Goal: Information Seeking & Learning: Find specific page/section

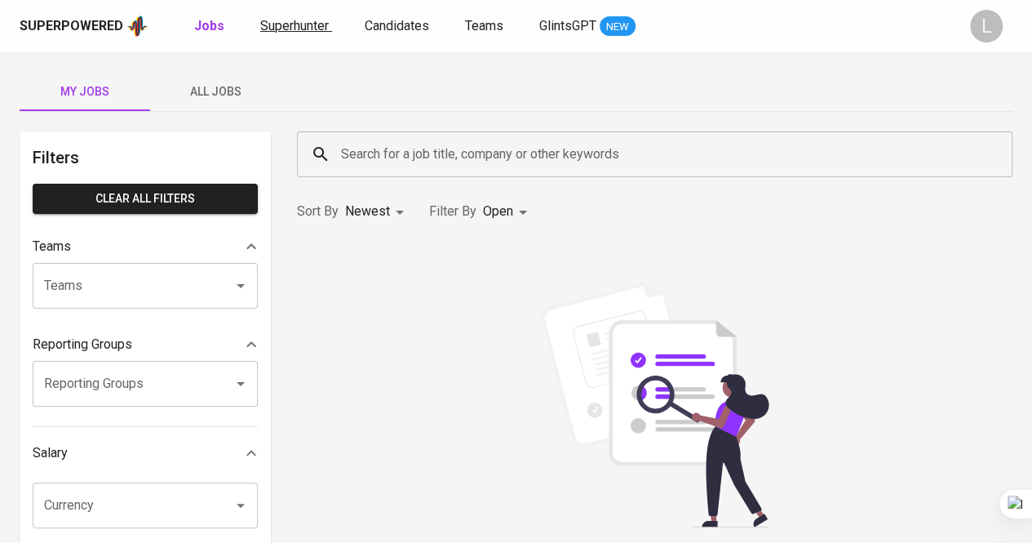
click at [290, 25] on span "Superhunter" at bounding box center [294, 26] width 69 height 16
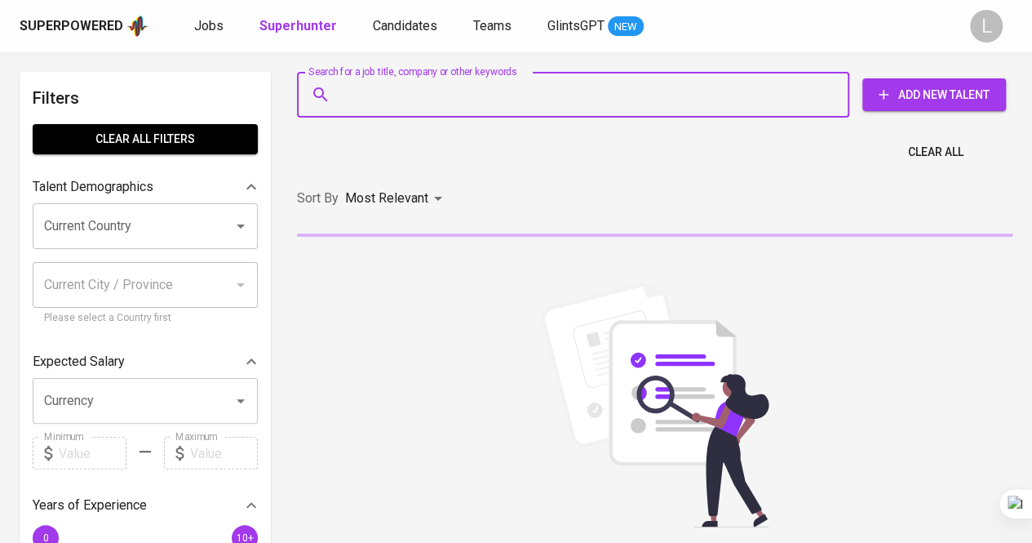
click at [436, 82] on input "Search for a job title, company or other keywords" at bounding box center [577, 94] width 481 height 31
paste input "ardhini.retno.putri@gmail.com"
type input "ardhini.retno.putri@gmail.com"
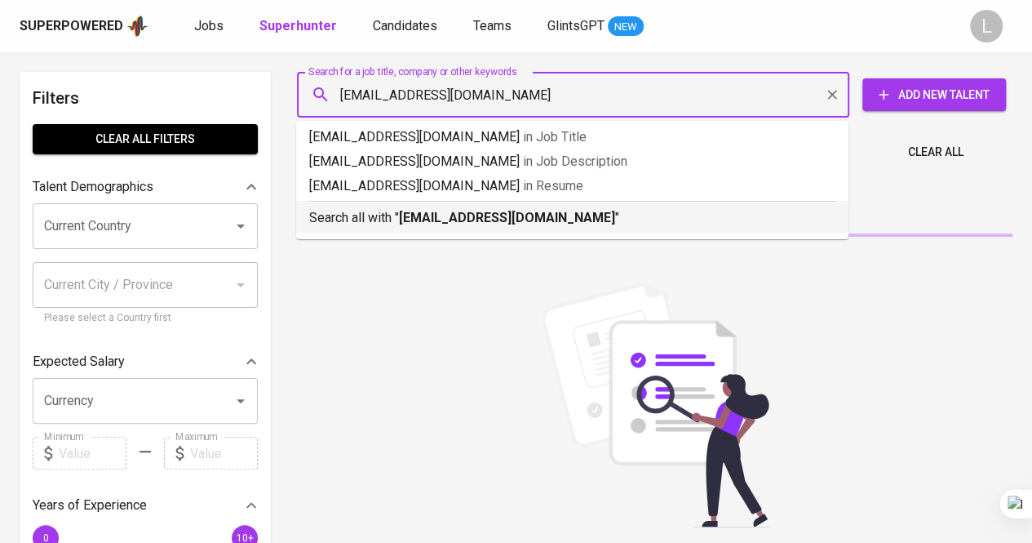
click at [437, 221] on b "ardhini.retno.putri@gmail.com" at bounding box center [507, 218] width 216 height 16
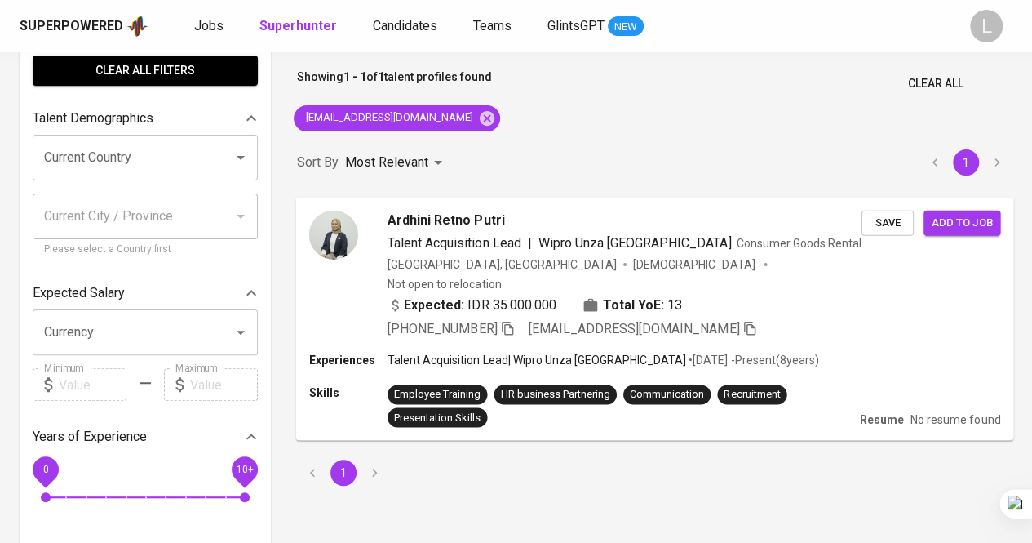
scroll to position [70, 0]
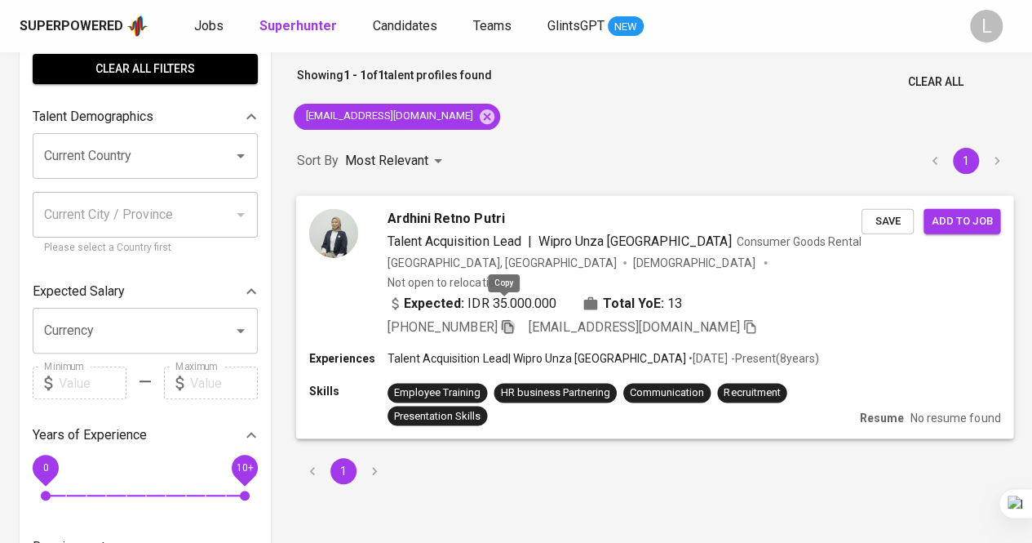
click at [506, 319] on icon "button" at bounding box center [507, 326] width 11 height 14
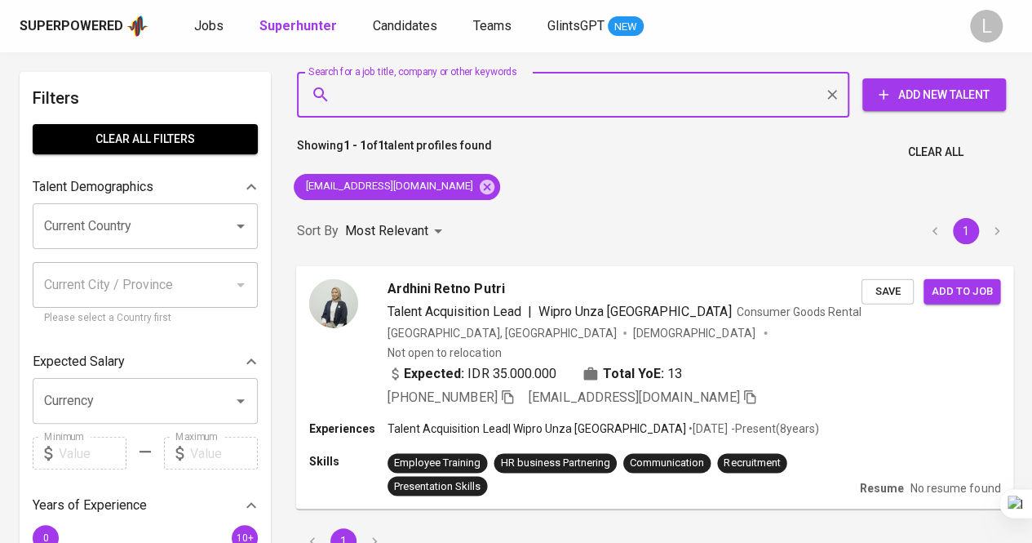
click at [455, 94] on input "Search for a job title, company or other keywords" at bounding box center [577, 94] width 481 height 31
paste input "angelinakesya7@gmail.com"
type input "angelinakesya7@gmail.com"
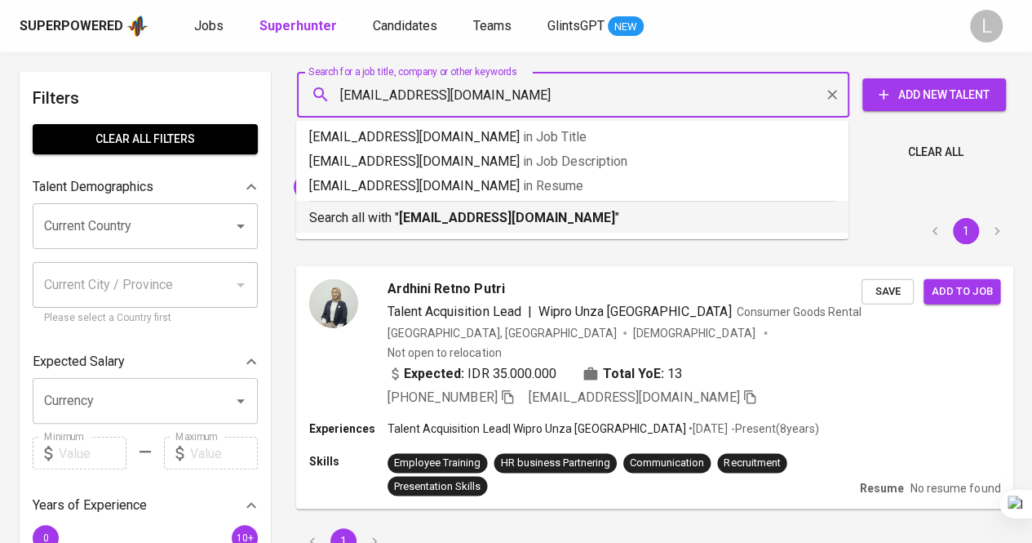
click at [478, 215] on b "angelinakesya7@gmail.com" at bounding box center [507, 218] width 216 height 16
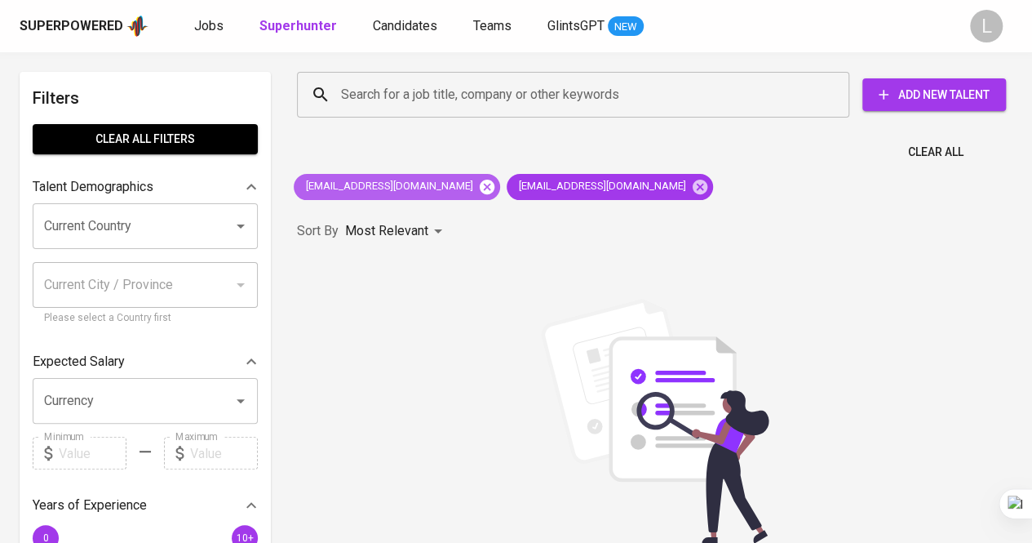
click at [478, 192] on icon at bounding box center [487, 187] width 18 height 18
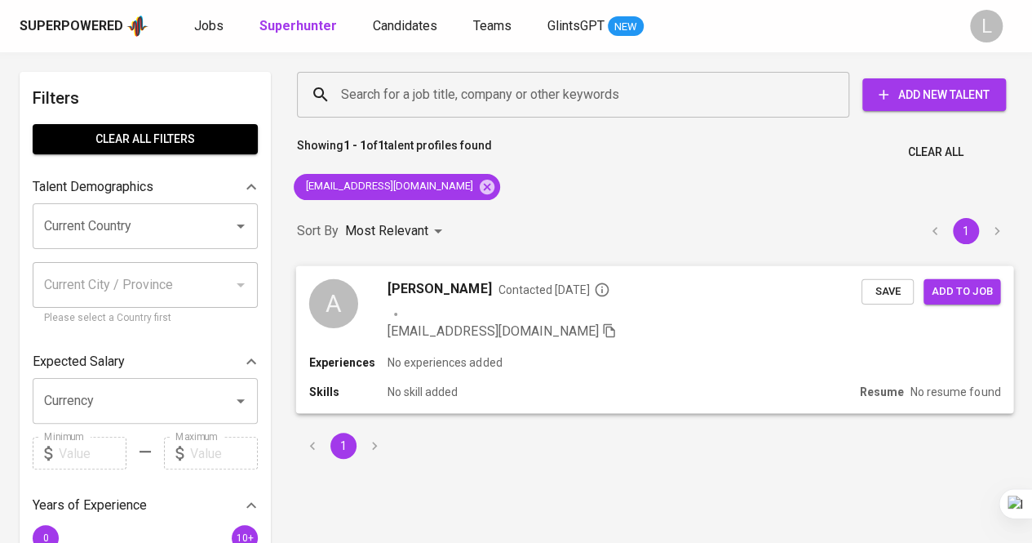
click at [434, 287] on span "Angelina Kesya" at bounding box center [440, 288] width 104 height 20
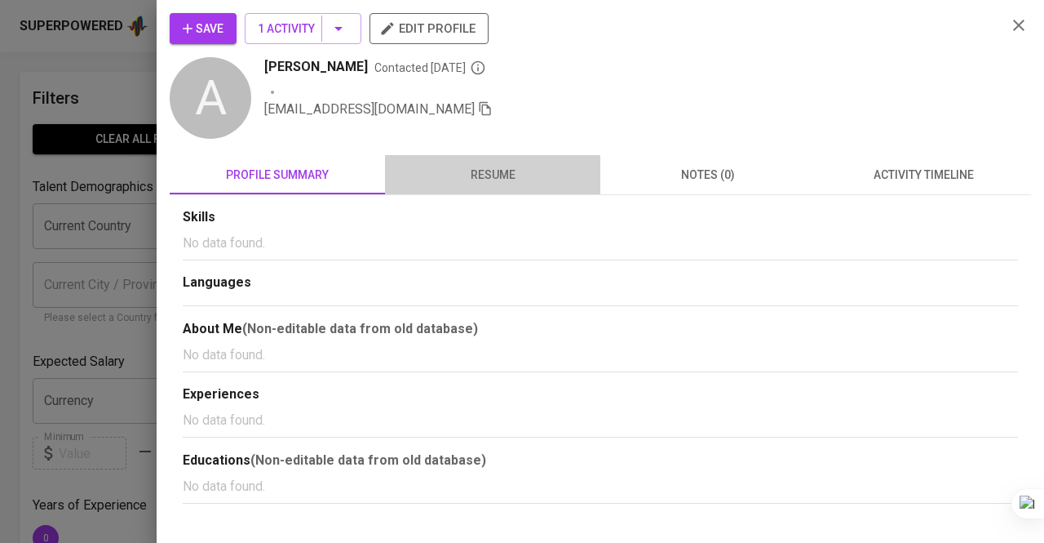
click at [469, 184] on span "resume" at bounding box center [493, 175] width 196 height 20
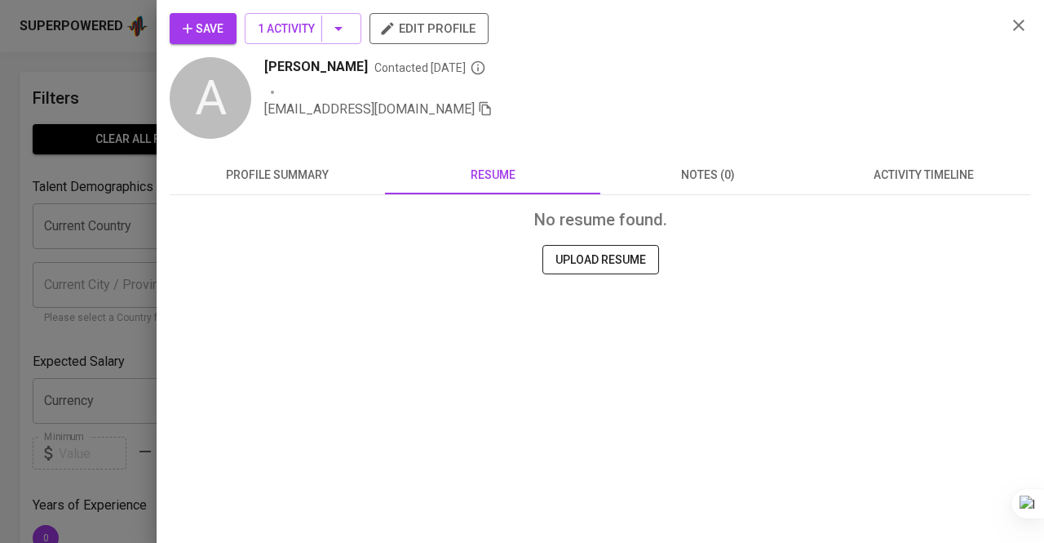
click at [101, 219] on div at bounding box center [522, 271] width 1044 height 543
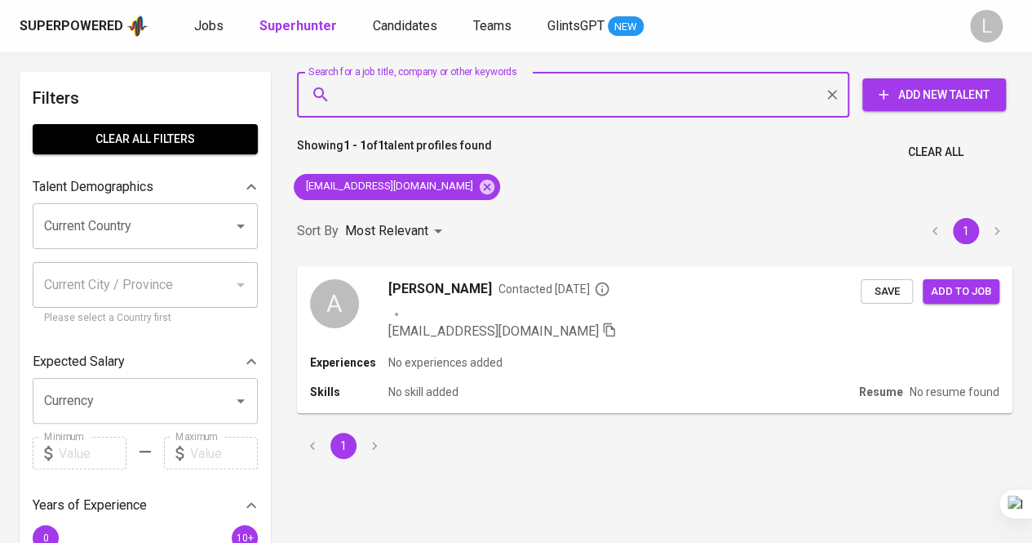
click at [473, 108] on input "Search for a job title, company or other keywords" at bounding box center [577, 94] width 481 height 31
paste input "angelinakesya21@yahoo.com"
type input "angelinakesya21@yahoo.com"
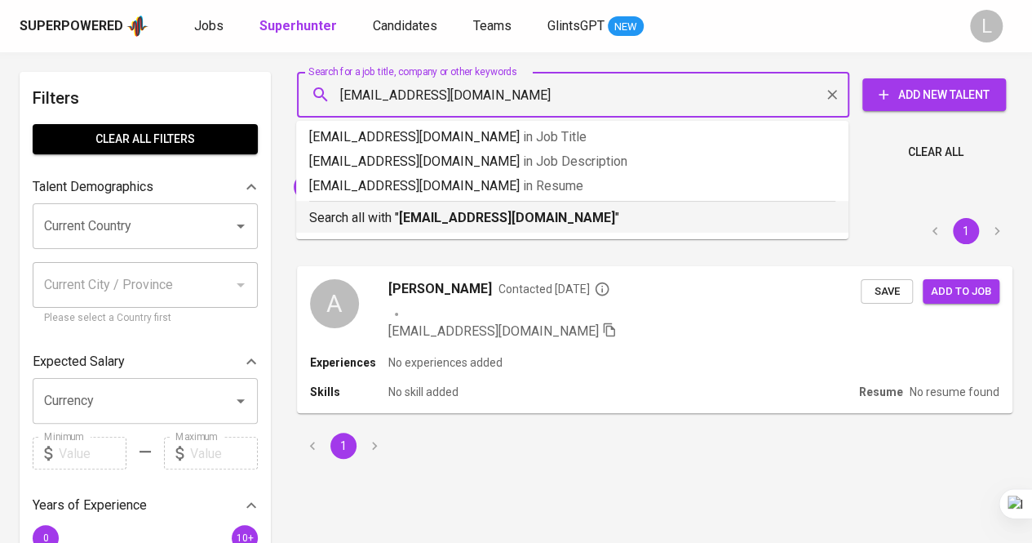
click at [498, 224] on b "angelinakesya21@yahoo.com" at bounding box center [507, 218] width 216 height 16
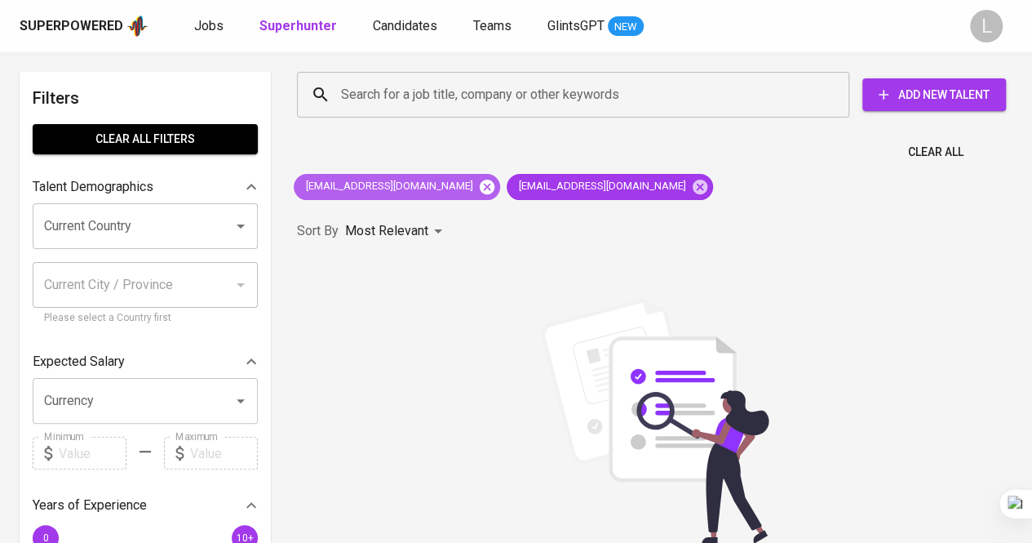
click at [480, 185] on icon at bounding box center [487, 186] width 15 height 15
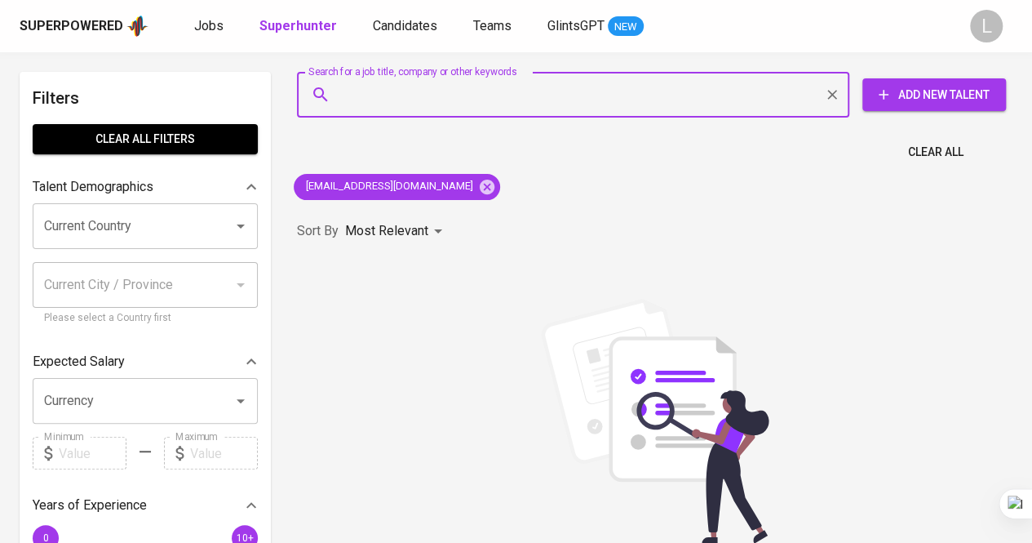
click at [458, 99] on input "Search for a job title, company or other keywords" at bounding box center [577, 94] width 481 height 31
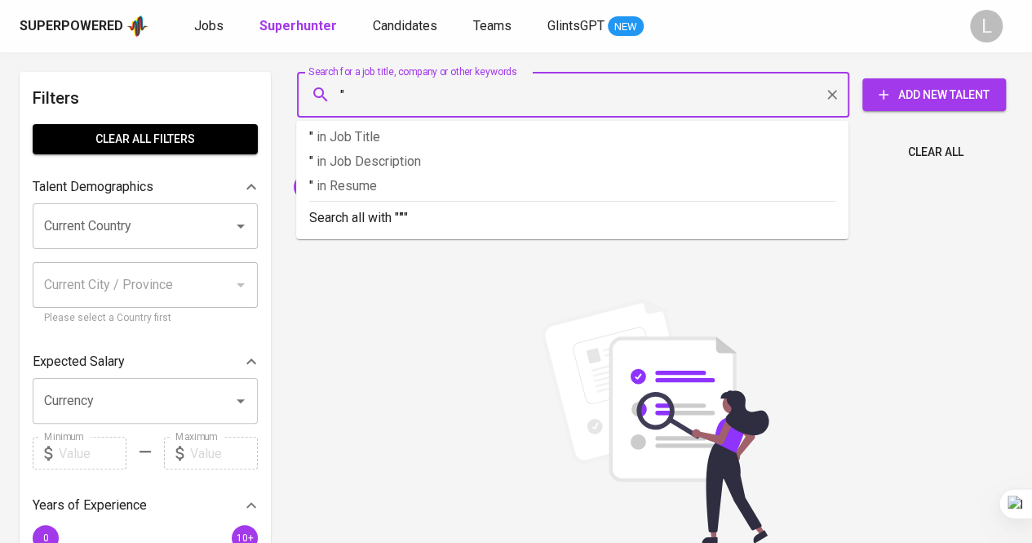
paste input "text"
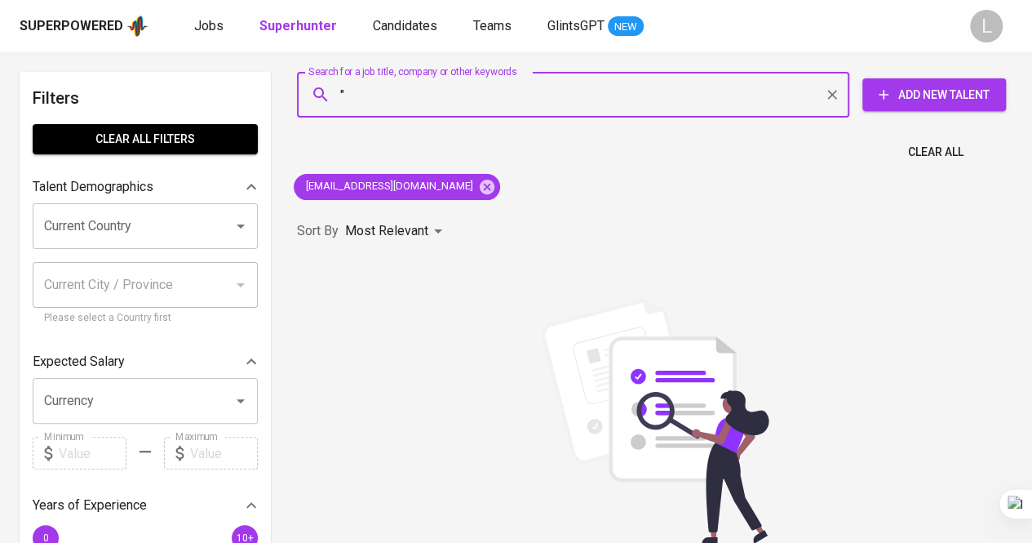
paste input "Komang Anggieta Pesona Diva Yadnya"
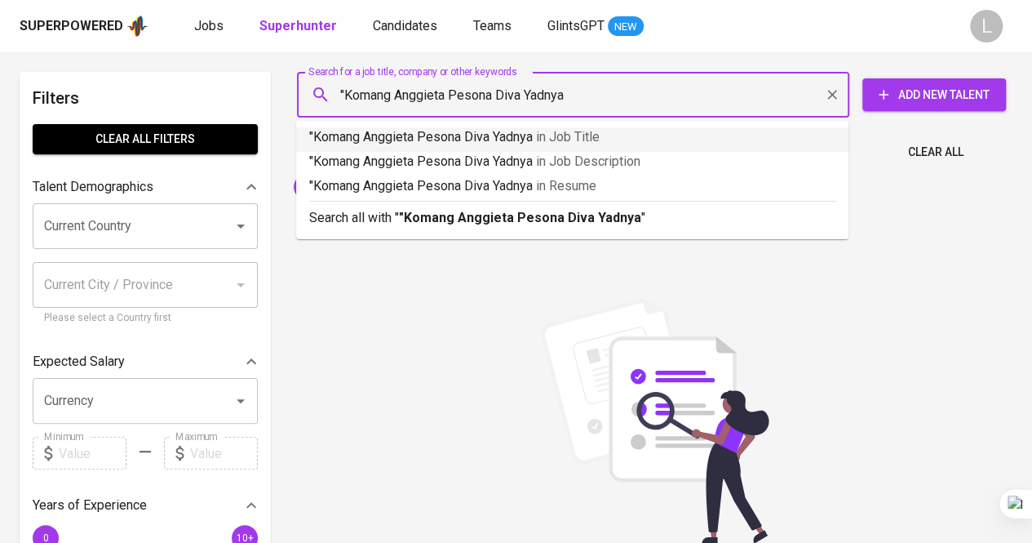
type input ""Komang Anggieta Pesona Diva Yadnya""
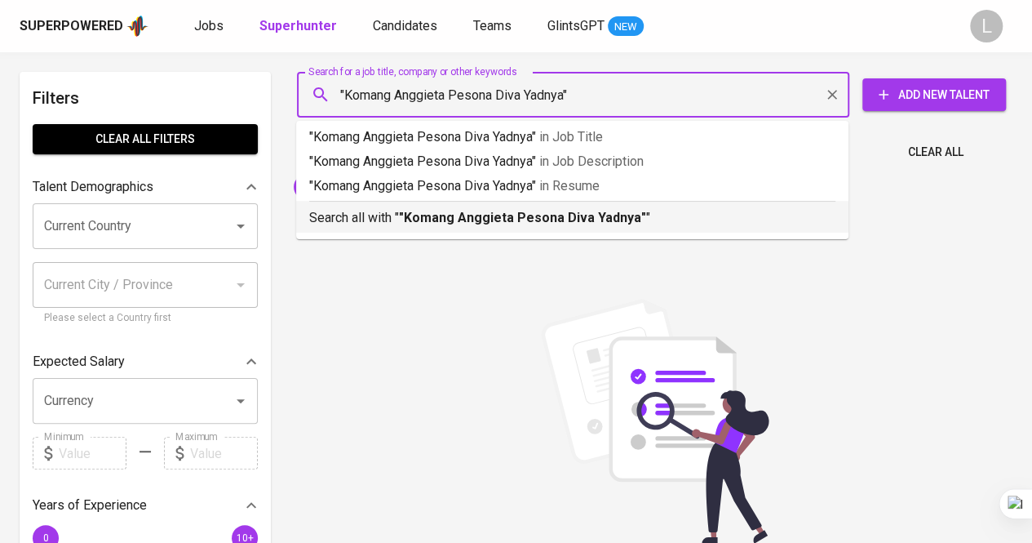
click at [466, 224] on b ""Komang Anggieta Pesona Diva Yadnya"" at bounding box center [522, 218] width 247 height 16
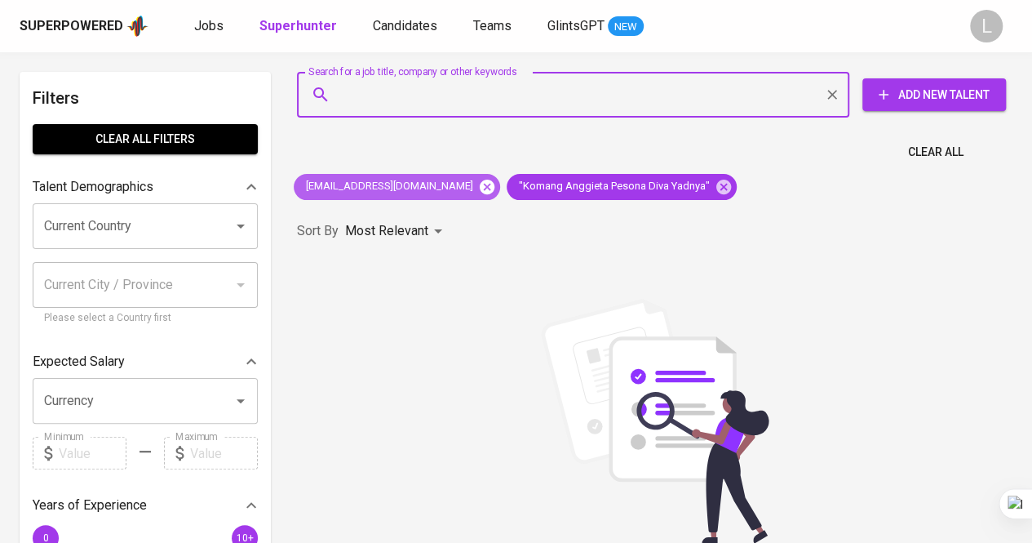
click at [480, 191] on icon at bounding box center [487, 186] width 15 height 15
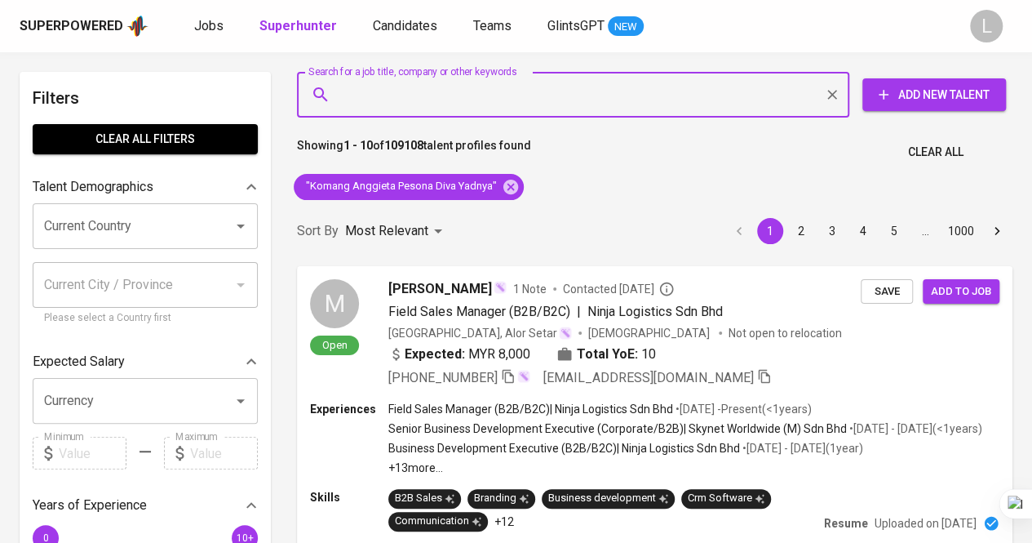
click at [506, 103] on input "Search for a job title, company or other keywords" at bounding box center [577, 94] width 481 height 31
paste input "jessicafiona45@gmail.com"
type input "jessicafiona45@gmail.com"
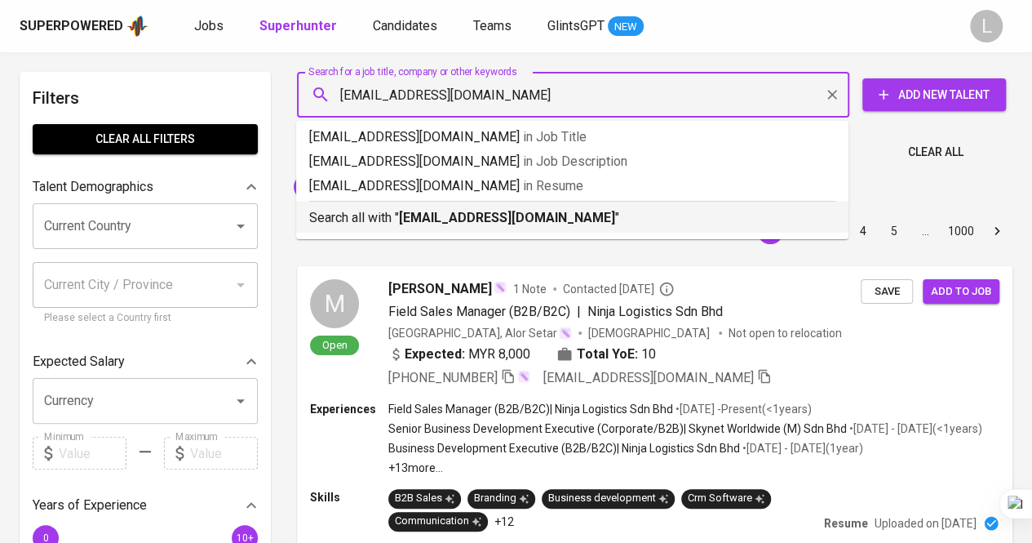
click at [472, 211] on b "jessicafiona45@gmail.com" at bounding box center [507, 218] width 216 height 16
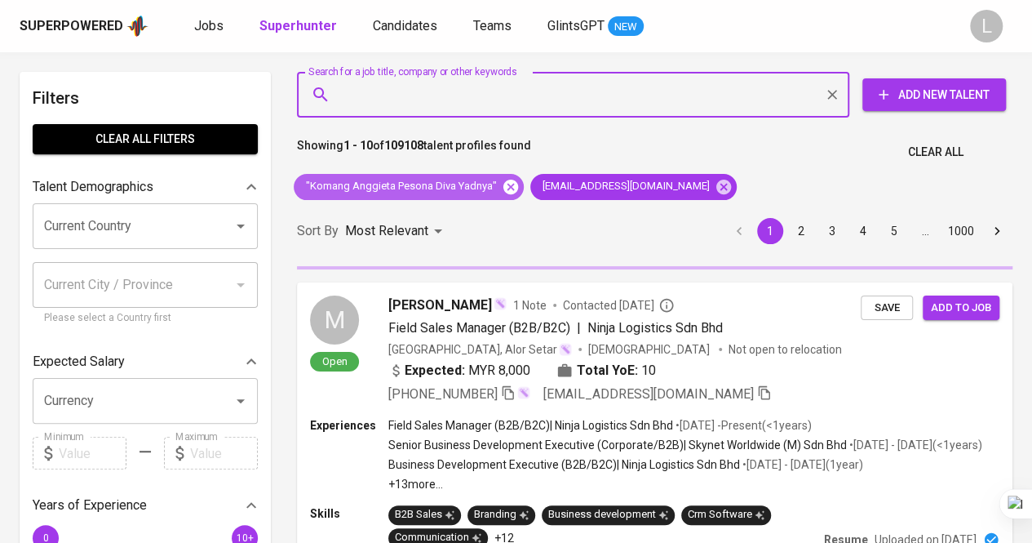
click at [508, 185] on icon at bounding box center [510, 186] width 15 height 15
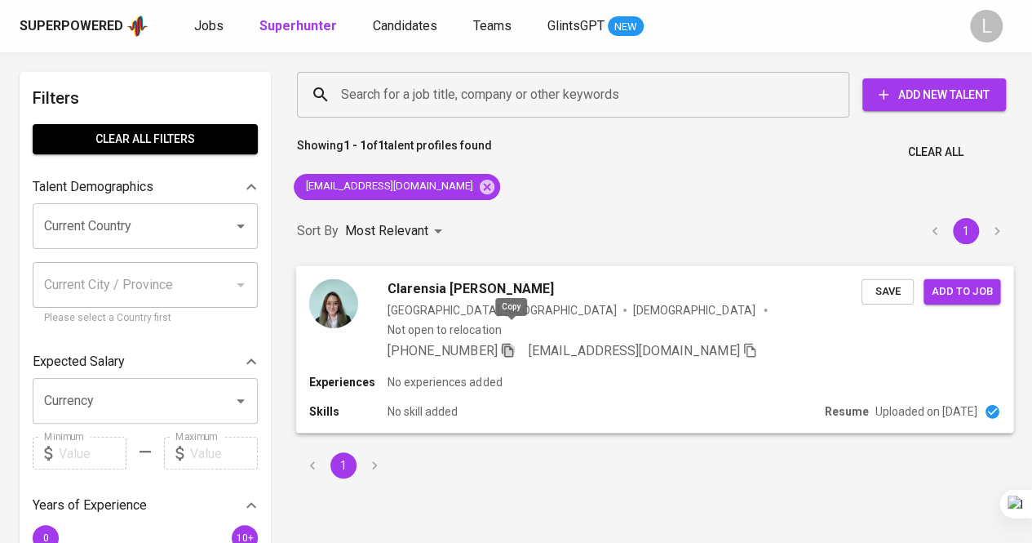
click at [506, 343] on icon "button" at bounding box center [507, 350] width 11 height 14
click at [428, 81] on input "Search for a job title, company or other keywords" at bounding box center [577, 94] width 481 height 31
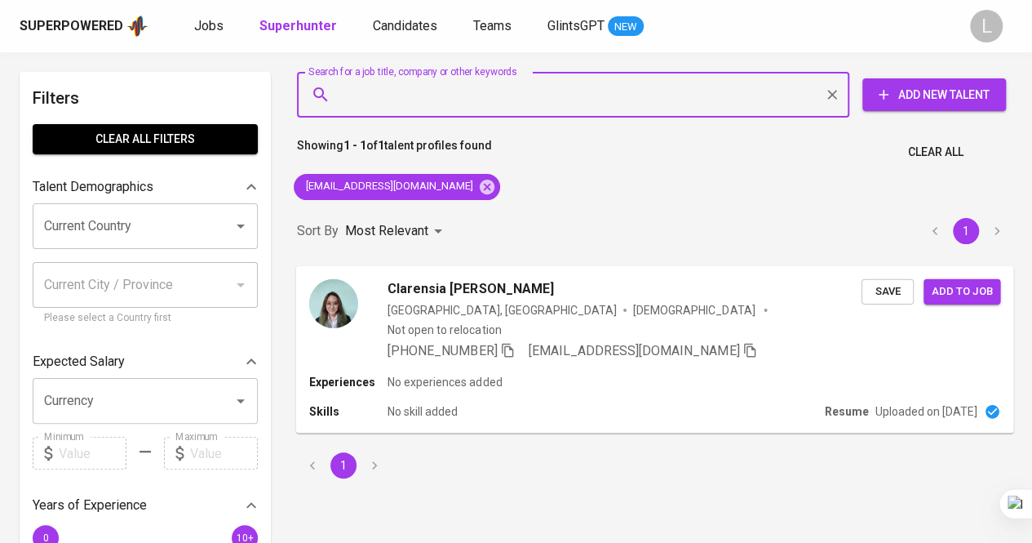
paste input "fitry_gps@yahoo.com"
type input "fitry_gps@yahoo.com"
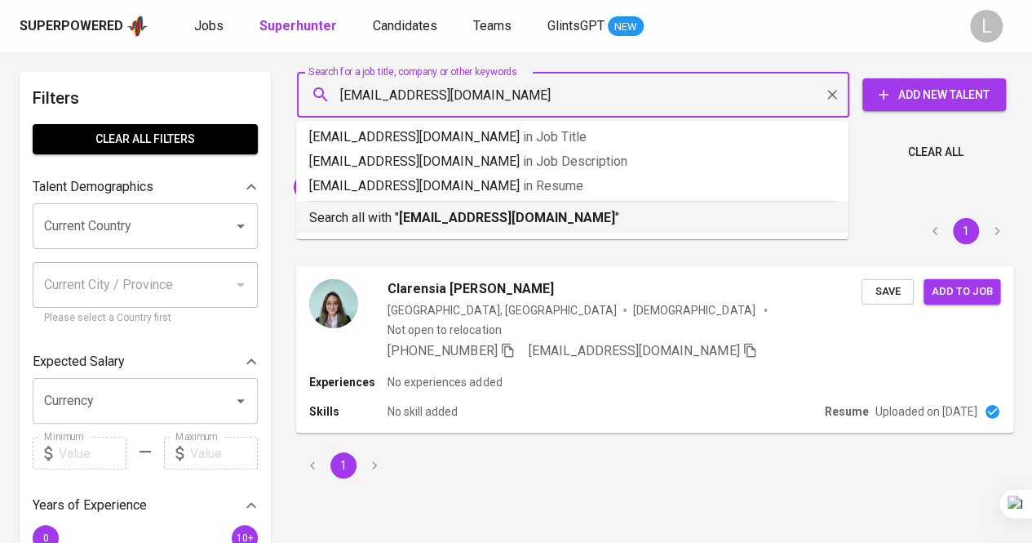
click at [446, 217] on b "fitry_gps@yahoo.com" at bounding box center [507, 218] width 216 height 16
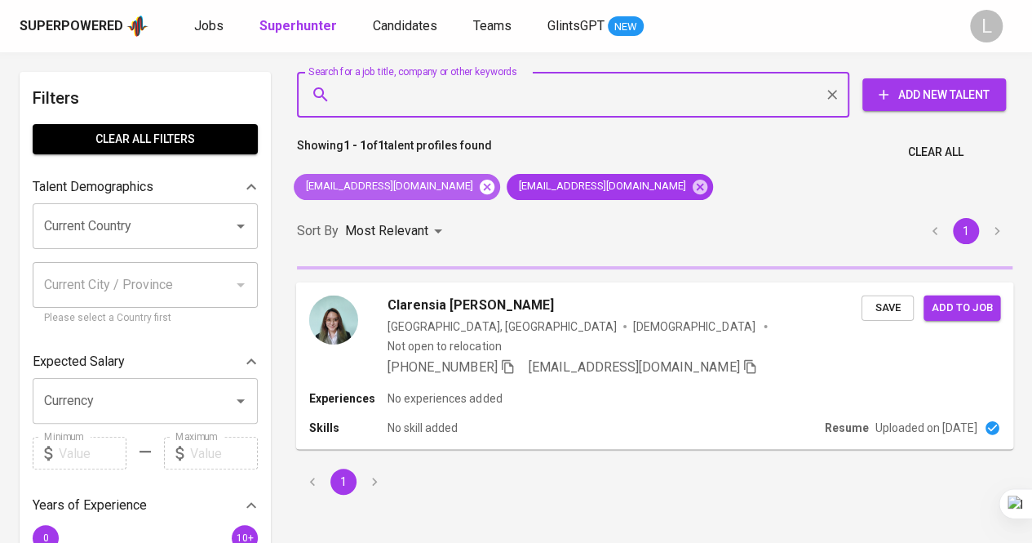
click at [480, 182] on icon at bounding box center [487, 186] width 15 height 15
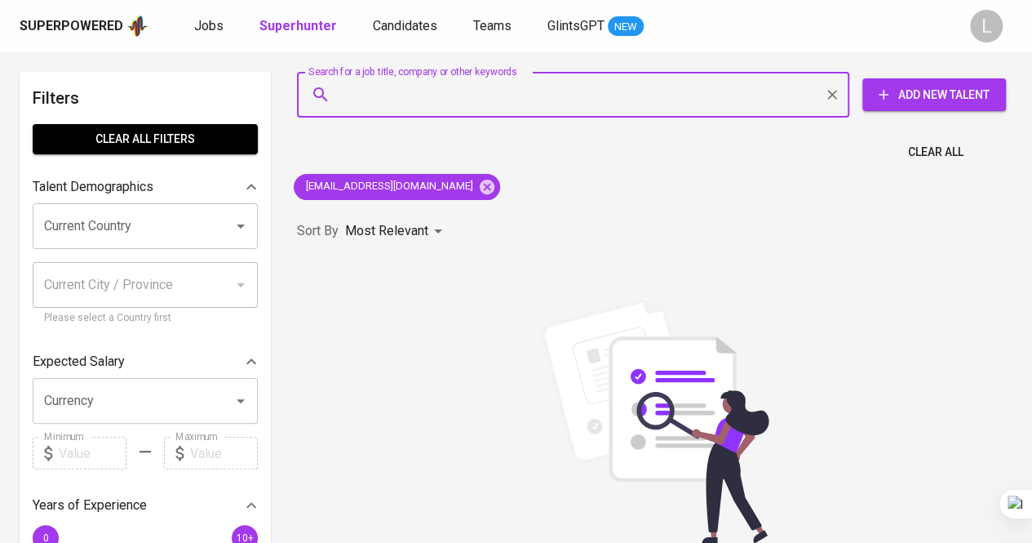
click at [443, 79] on input "Search for a job title, company or other keywords" at bounding box center [577, 94] width 481 height 31
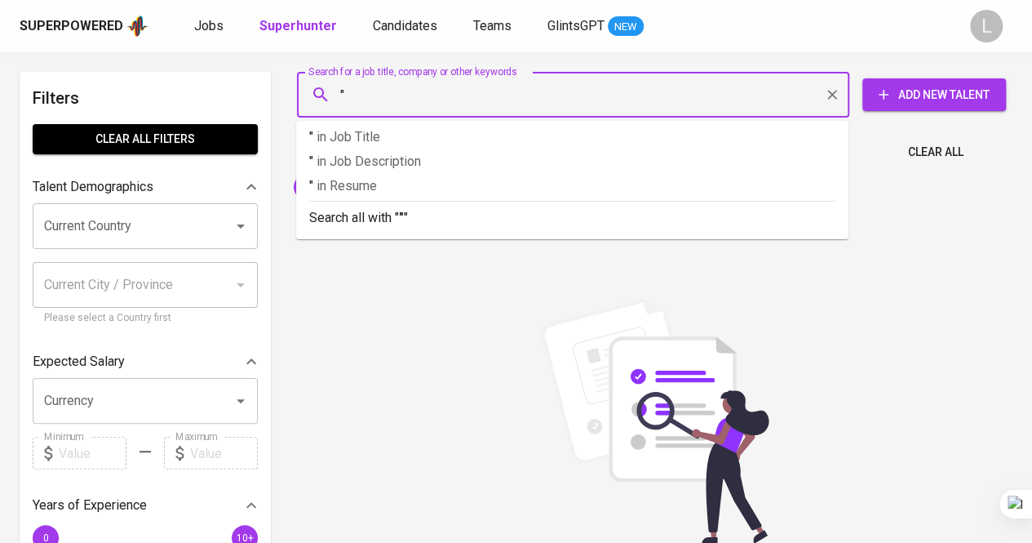
paste input "Papalia Fitryanti"
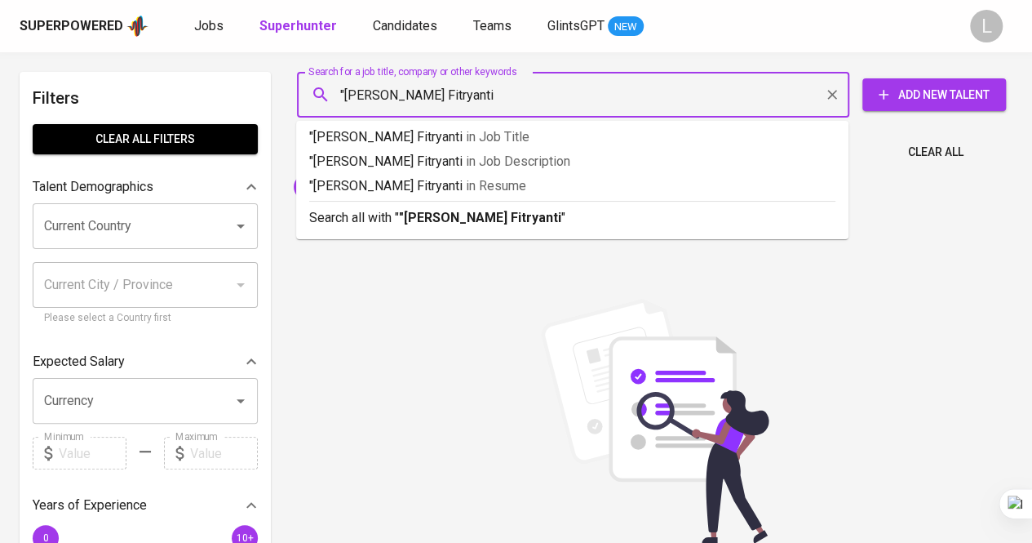
type input ""Papalia Fitryanti""
click at [450, 215] on b ""Papalia Fitryanti"" at bounding box center [482, 218] width 167 height 16
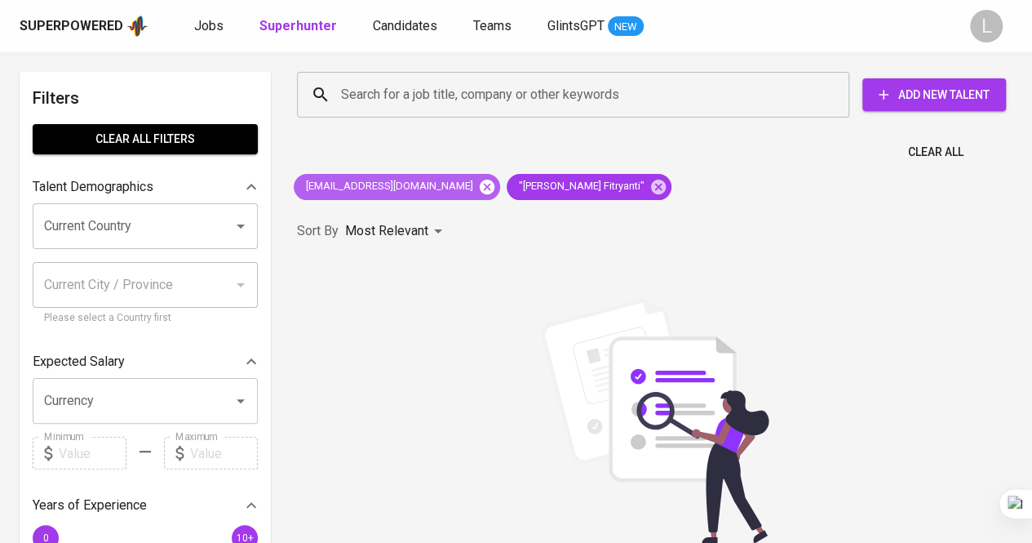
click at [478, 179] on icon at bounding box center [487, 187] width 18 height 18
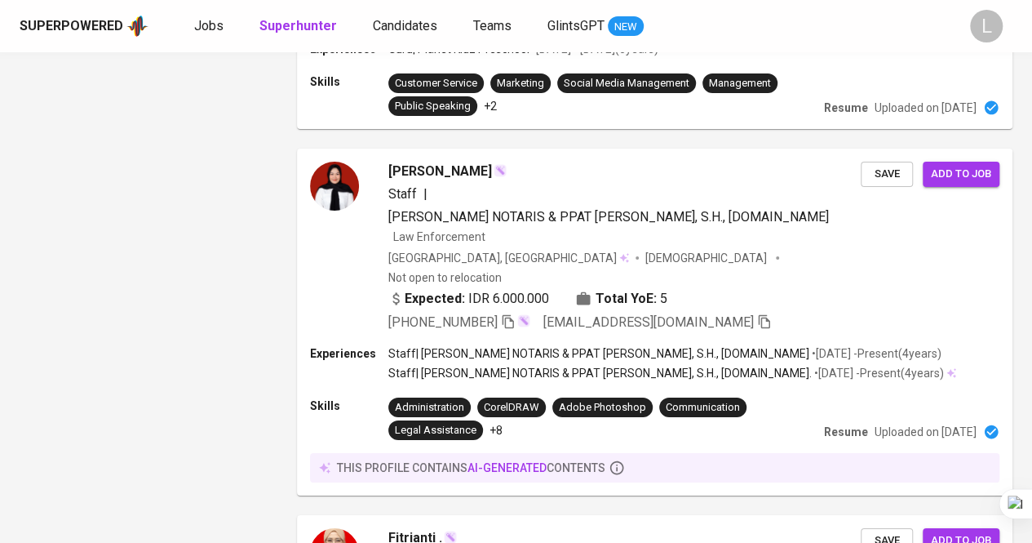
scroll to position [3014, 0]
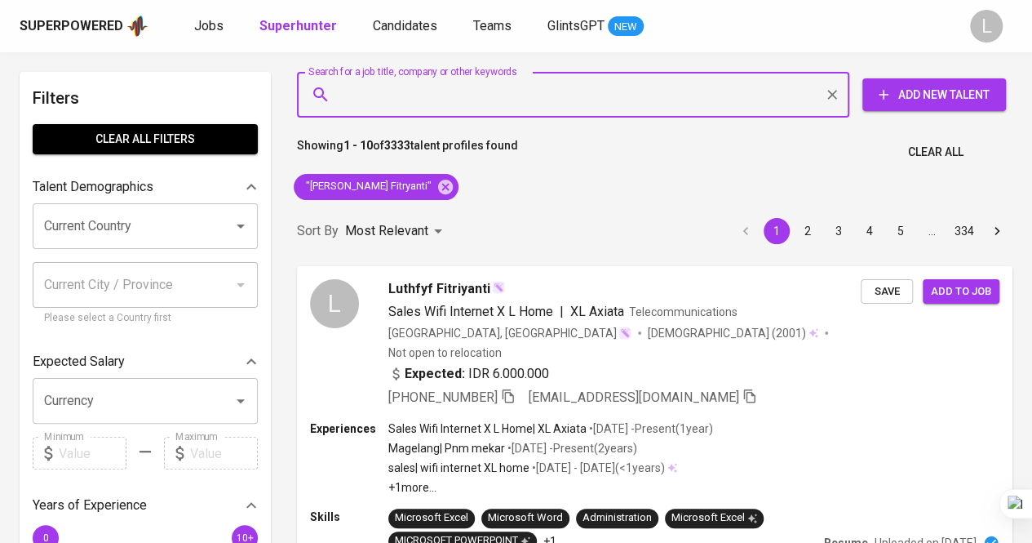
click at [508, 89] on input "Search for a job title, company or other keywords" at bounding box center [577, 94] width 481 height 31
paste input "radenduayang@gmail.com"
type input "radenduayang@gmail.com"
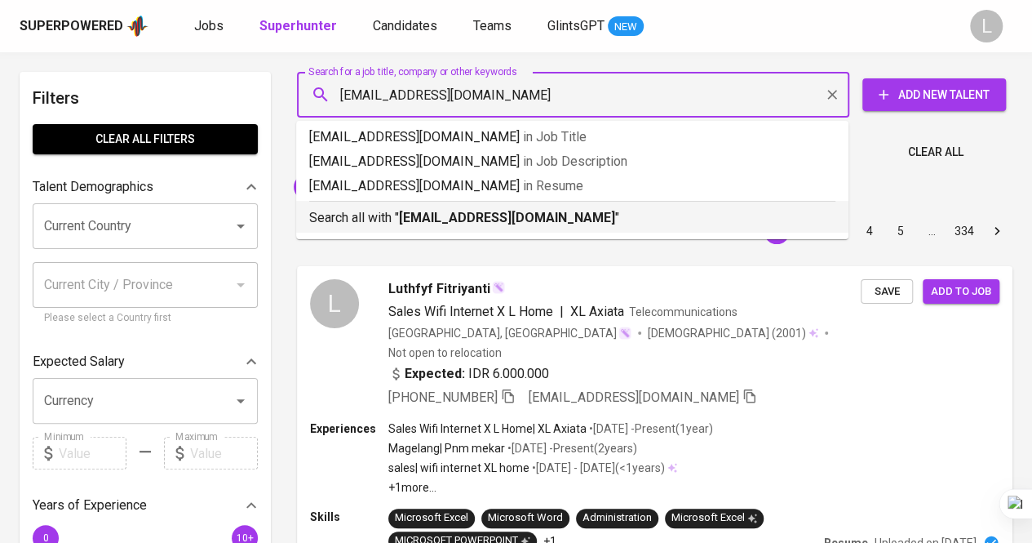
click at [428, 229] on li "Search all with " radenduayang@gmail.com "" at bounding box center [572, 217] width 552 height 32
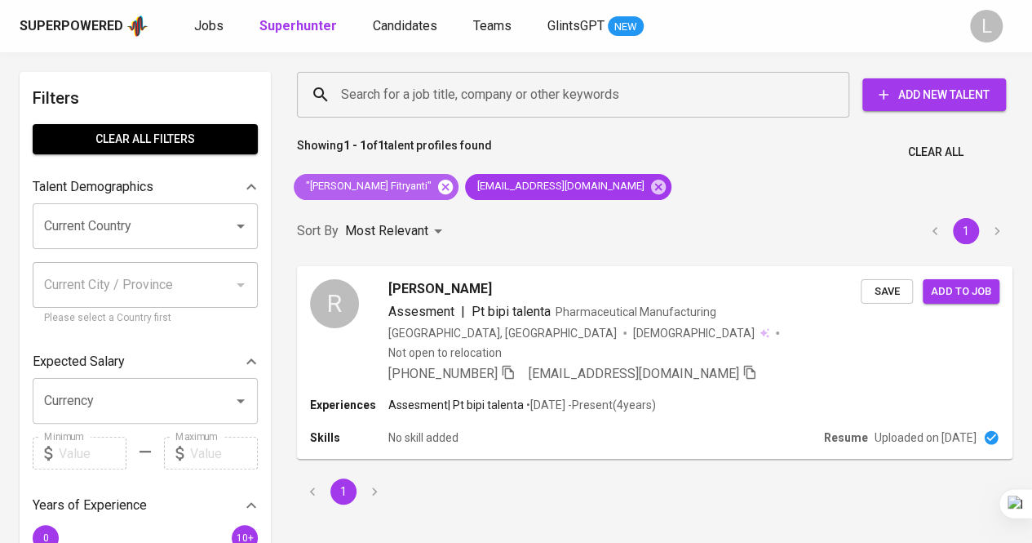
click at [437, 181] on icon at bounding box center [446, 187] width 18 height 18
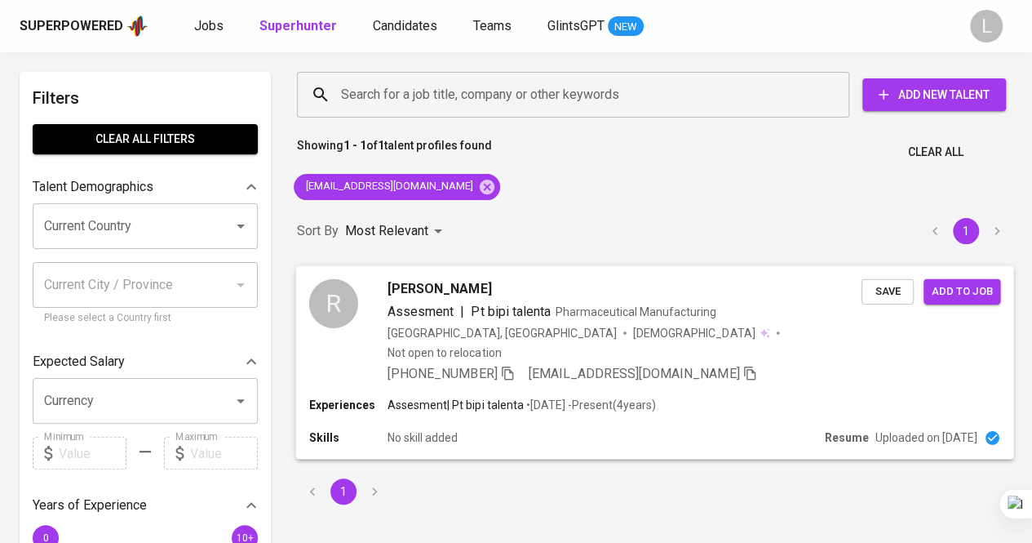
click at [512, 365] on icon "button" at bounding box center [507, 372] width 15 height 15
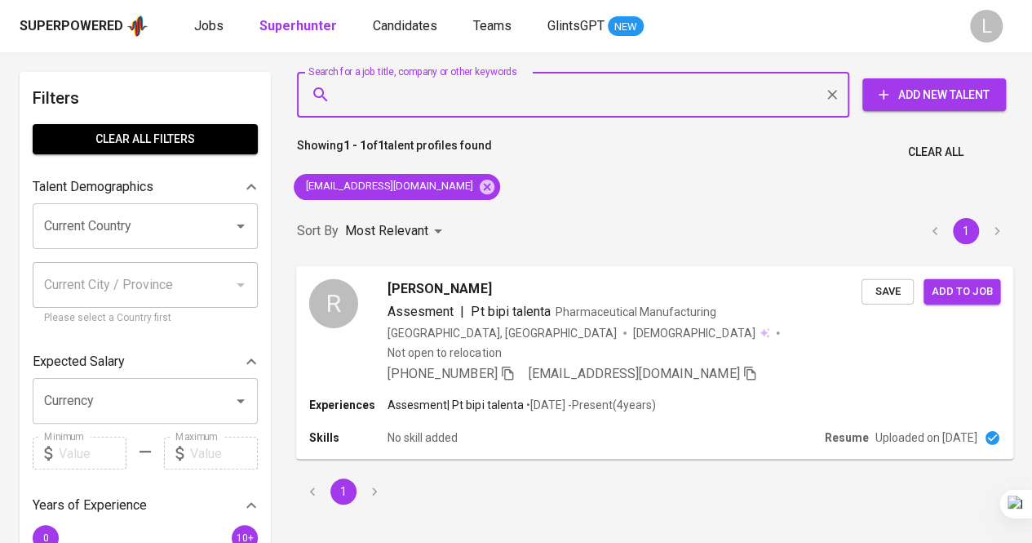
click at [444, 95] on input "Search for a job title, company or other keywords" at bounding box center [577, 94] width 481 height 31
paste input "[EMAIL_ADDRESS][DOMAIN_NAME]"
type input "[EMAIL_ADDRESS][DOMAIN_NAME]"
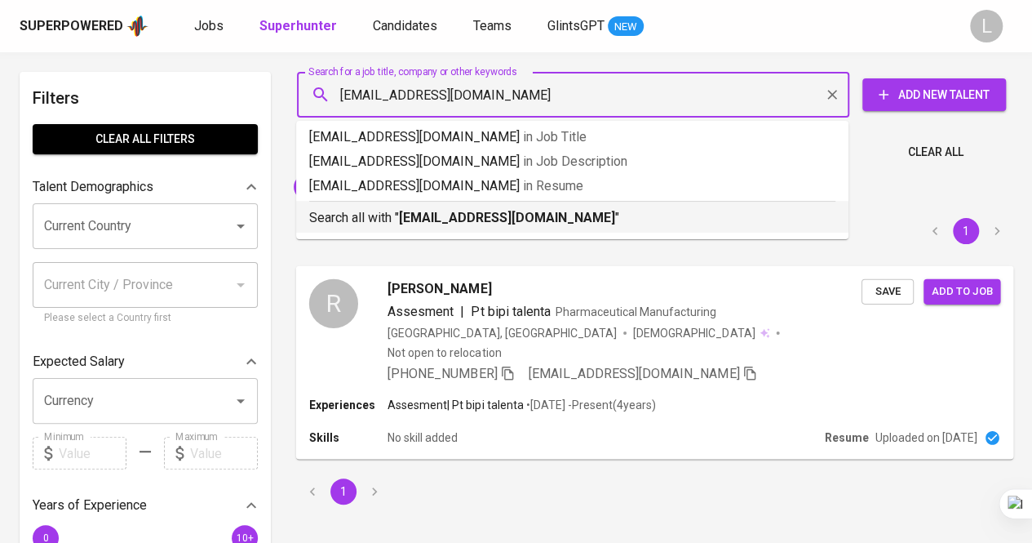
click at [451, 213] on b "[EMAIL_ADDRESS][DOMAIN_NAME]" at bounding box center [507, 218] width 216 height 16
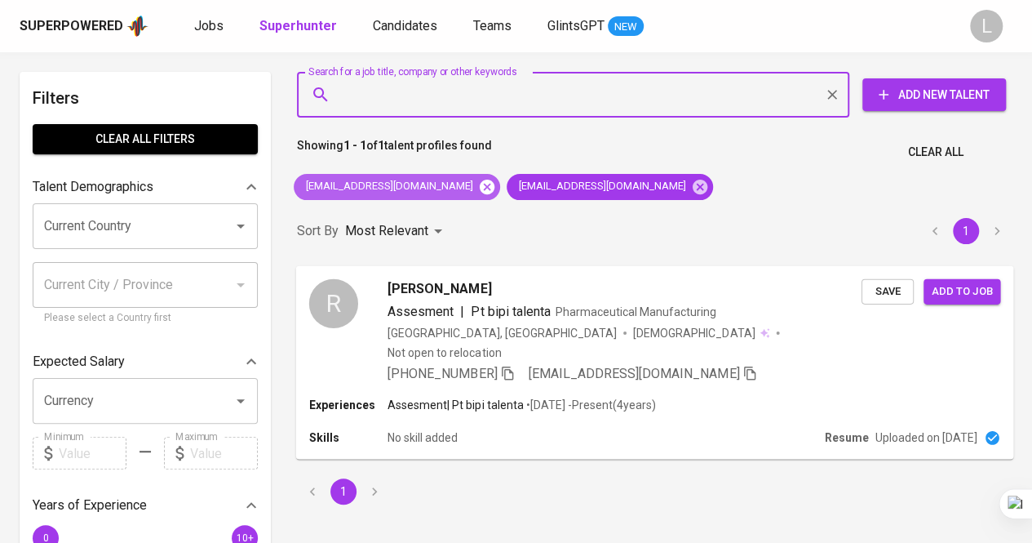
click at [480, 185] on icon at bounding box center [487, 186] width 15 height 15
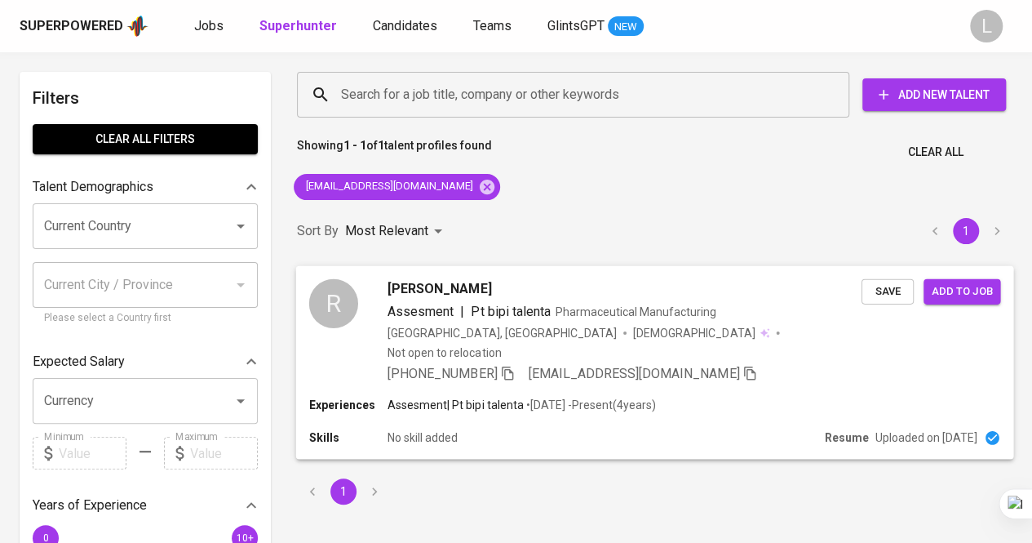
click at [506, 349] on div "Raden Duayang Putri Assesment | Pt bipi talenta Pharmaceutical Manufacturing In…" at bounding box center [625, 330] width 474 height 104
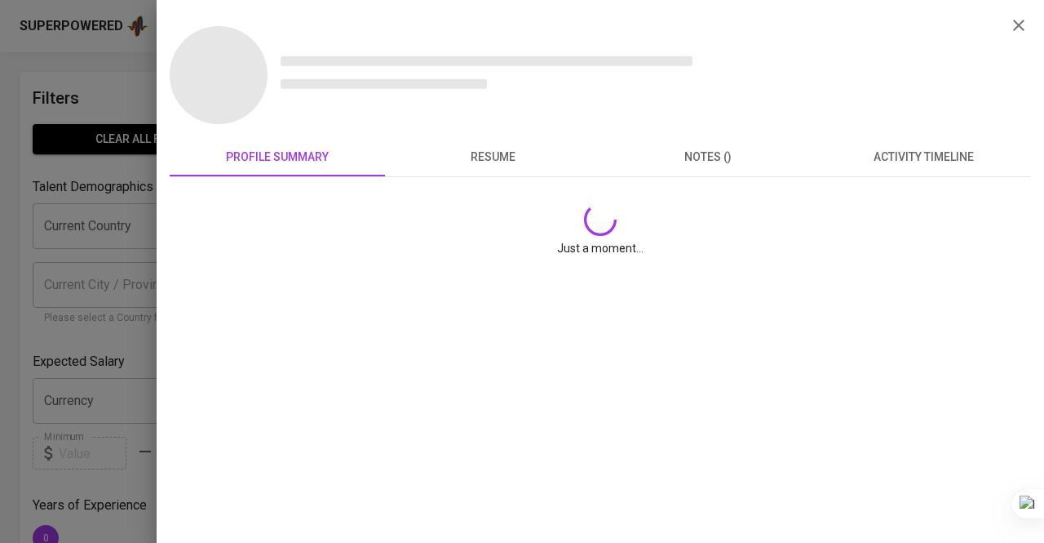
click at [93, 174] on div at bounding box center [522, 271] width 1044 height 543
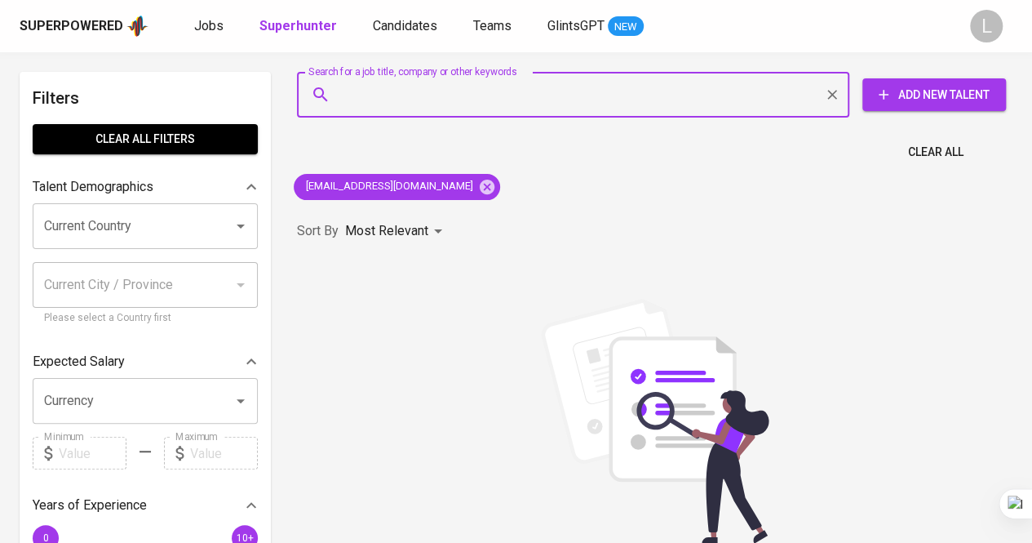
click at [536, 82] on input "Search for a job title, company or other keywords" at bounding box center [577, 94] width 481 height 31
paste input "[EMAIL_ADDRESS][DOMAIN_NAME]"
type input "[EMAIL_ADDRESS][DOMAIN_NAME]"
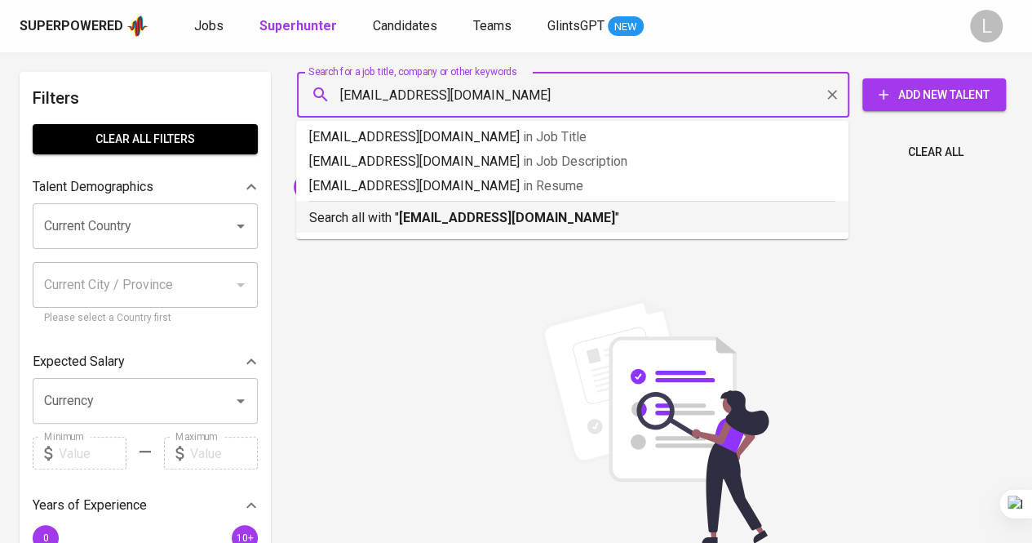
click at [503, 206] on div "Search all with " [EMAIL_ADDRESS][DOMAIN_NAME] "" at bounding box center [572, 214] width 526 height 27
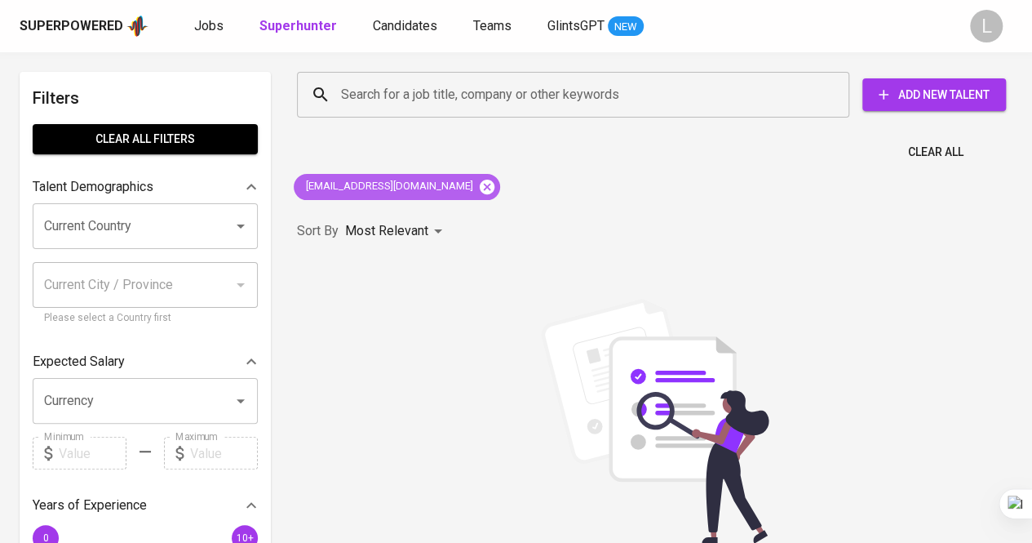
click at [480, 186] on icon at bounding box center [487, 186] width 15 height 15
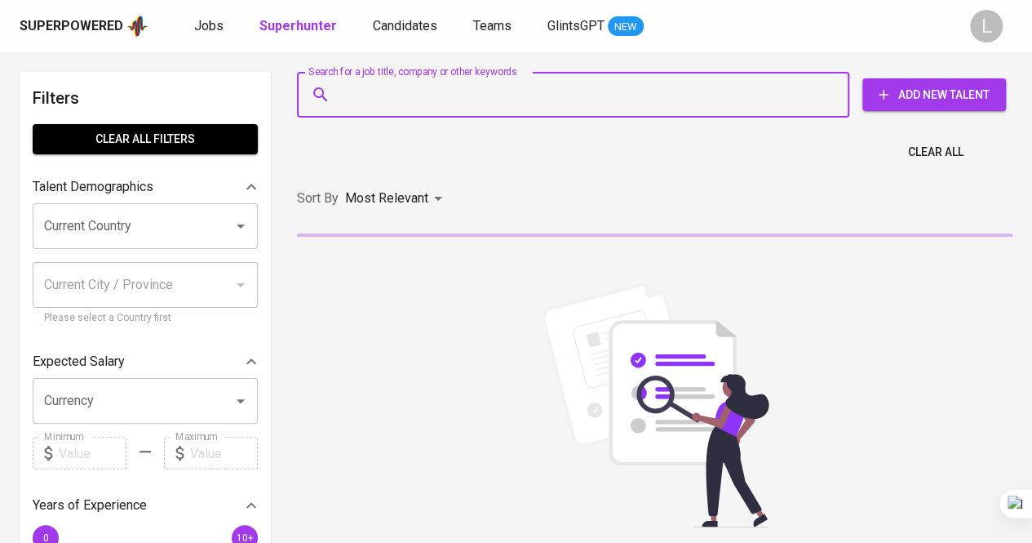
click at [523, 94] on input "Search for a job title, company or other keywords" at bounding box center [577, 94] width 481 height 31
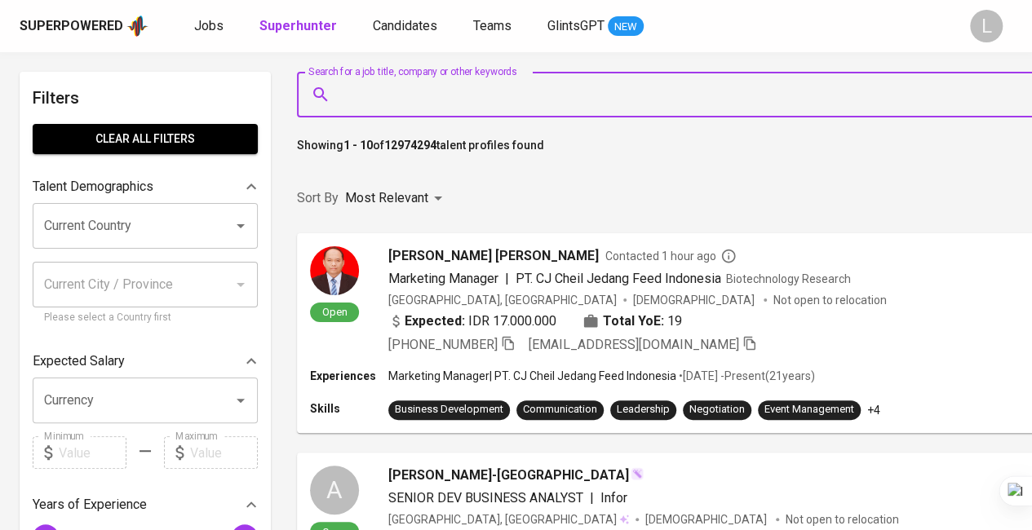
paste input "[EMAIL_ADDRESS][DOMAIN_NAME]"
type input "[EMAIL_ADDRESS][DOMAIN_NAME]"
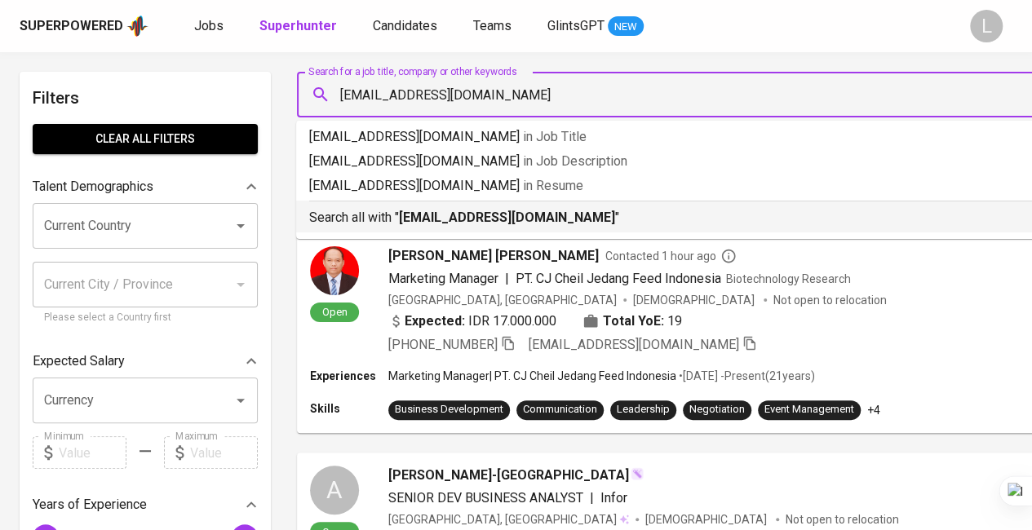
click at [472, 215] on b "[EMAIL_ADDRESS][DOMAIN_NAME]" at bounding box center [507, 218] width 216 height 16
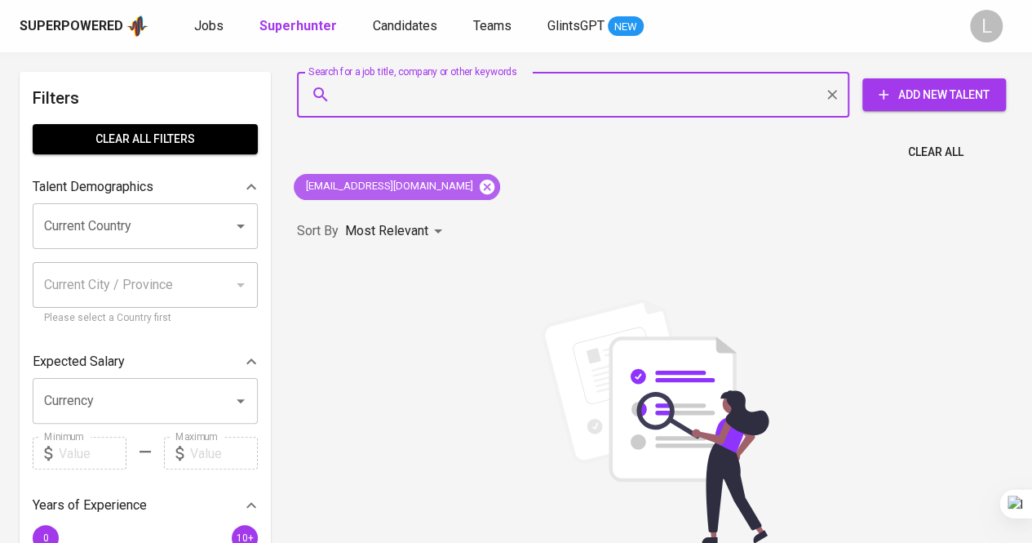
click at [480, 180] on icon at bounding box center [487, 186] width 15 height 15
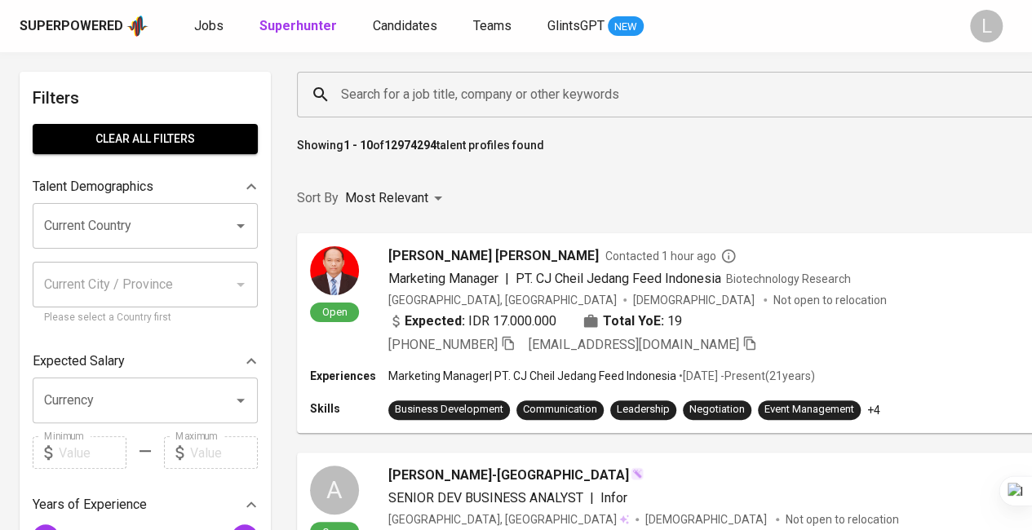
click at [514, 110] on div "Search for a job title, company or other keywords" at bounding box center [737, 95] width 881 height 46
paste input "yolandakristiani99@gmail.com"
type input "yolandakristiani99@gmail.com"
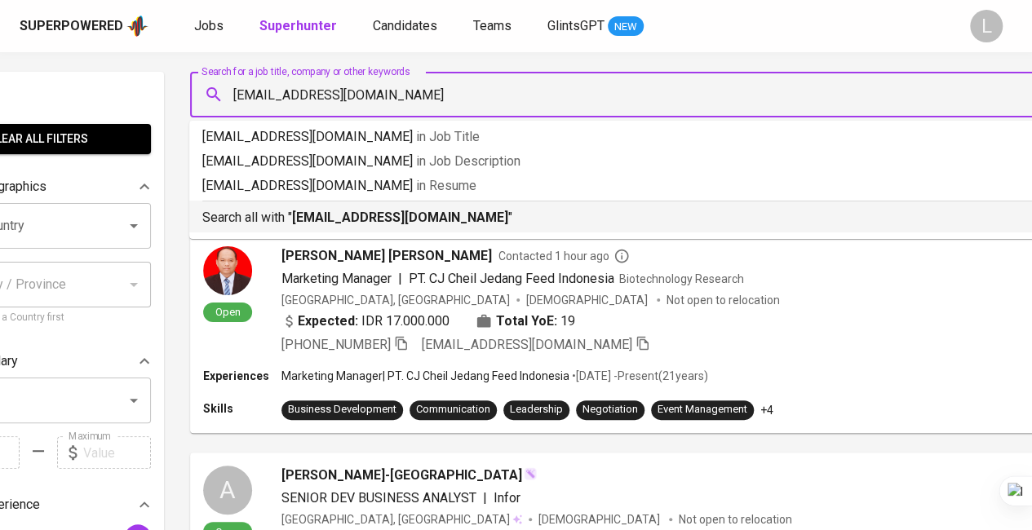
click at [413, 211] on b "yolandakristiani99@gmail.com" at bounding box center [400, 218] width 216 height 16
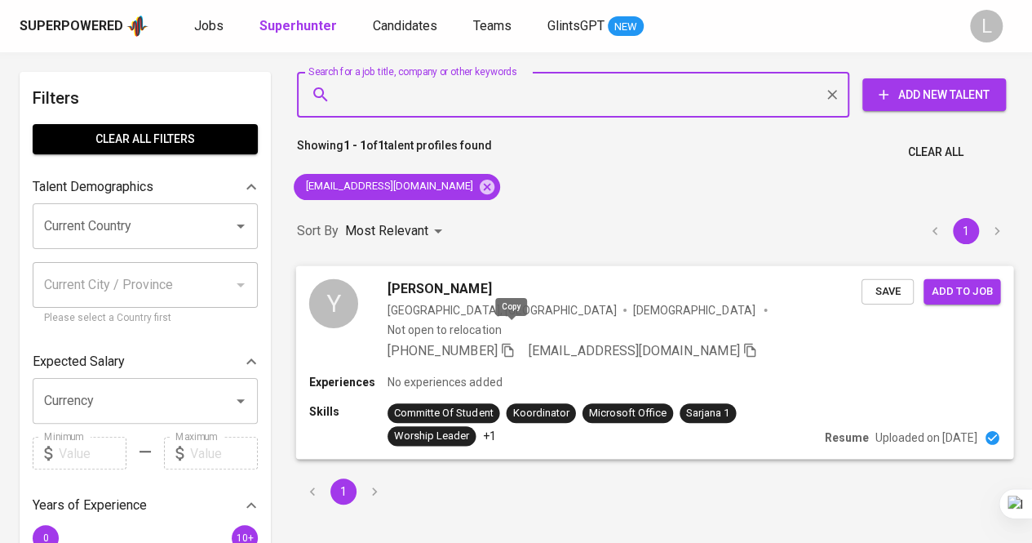
click at [504, 342] on icon "button" at bounding box center [507, 349] width 15 height 15
click at [421, 107] on input "Search for a job title, company or other keywords" at bounding box center [577, 94] width 481 height 31
paste input "[EMAIL_ADDRESS][DOMAIN_NAME]"
type input "[EMAIL_ADDRESS][DOMAIN_NAME]"
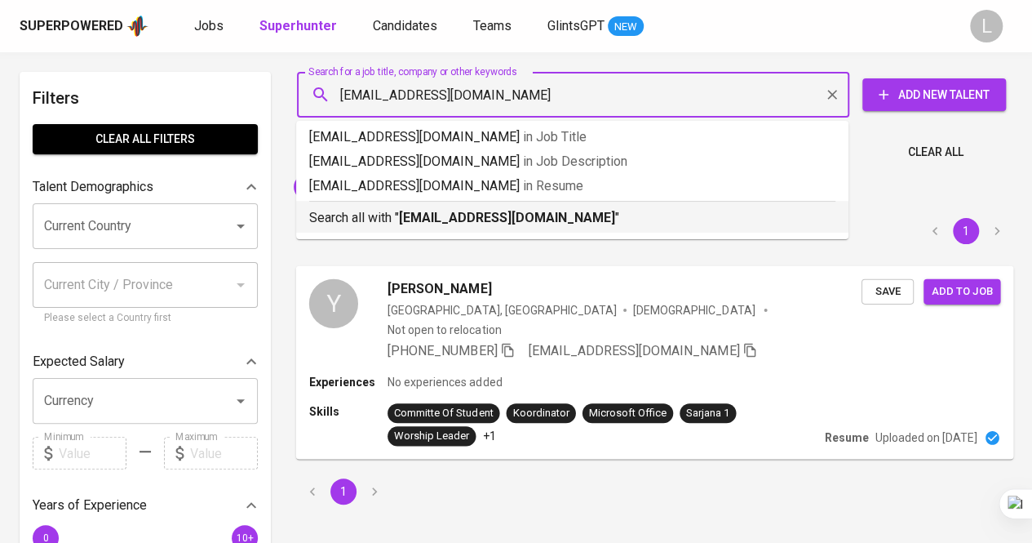
click at [422, 205] on div "Search all with " nastitinurfitriana6@gmail.com "" at bounding box center [572, 214] width 526 height 27
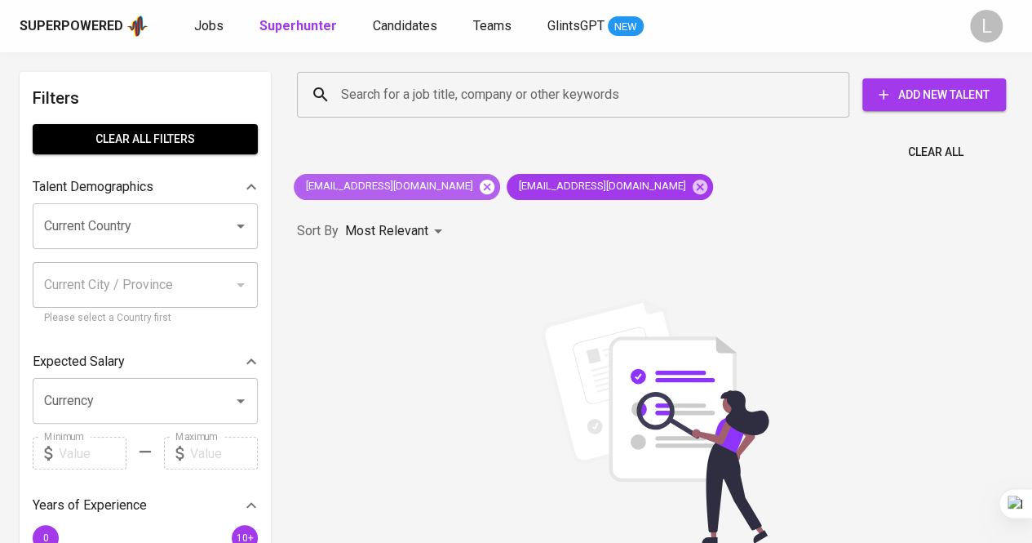
click at [480, 188] on icon at bounding box center [487, 186] width 15 height 15
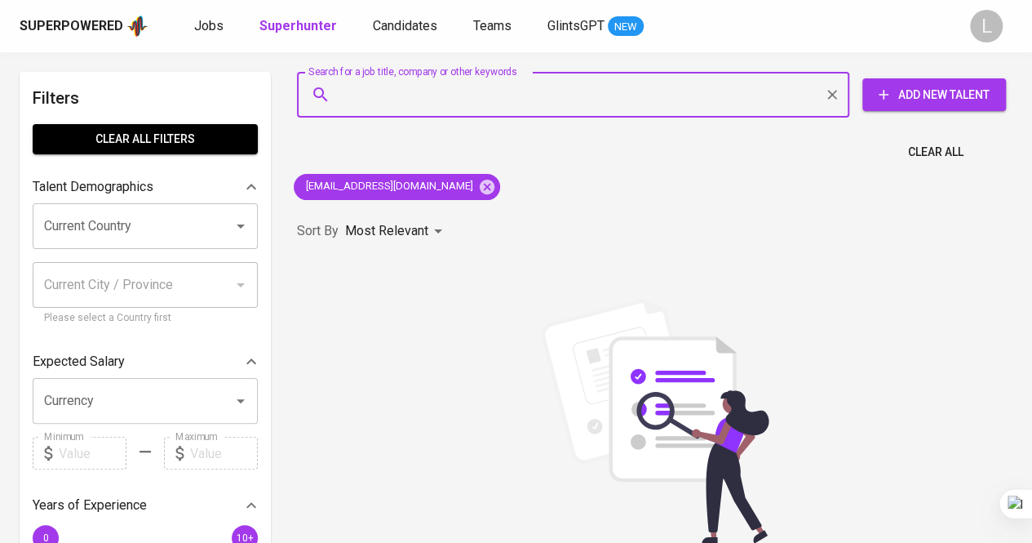
paste input "[EMAIL_ADDRESS][DOMAIN_NAME]"
type input "[EMAIL_ADDRESS][DOMAIN_NAME]"
click at [580, 99] on input "[EMAIL_ADDRESS][DOMAIN_NAME]" at bounding box center [577, 94] width 481 height 31
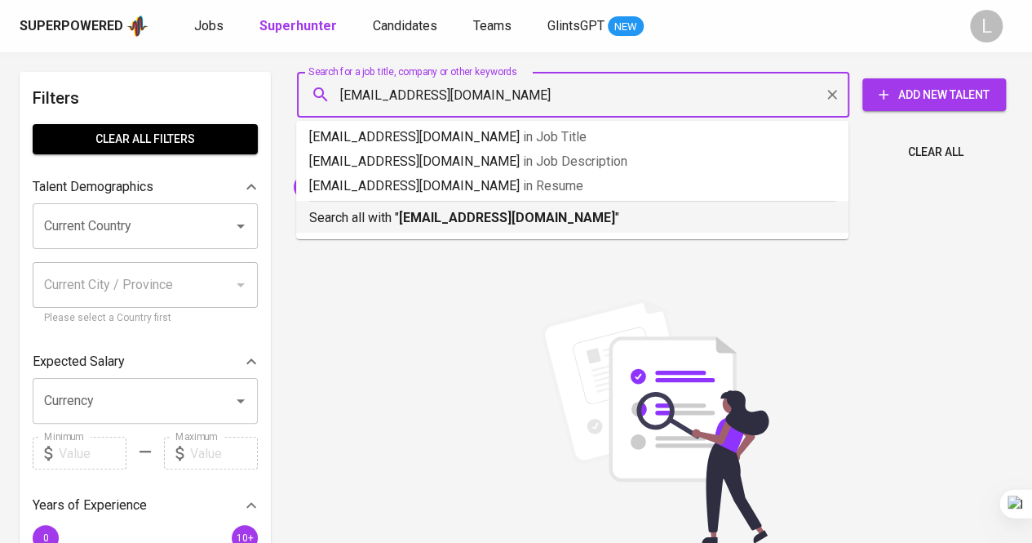
click at [552, 229] on li "Search all with " [EMAIL_ADDRESS][DOMAIN_NAME] "" at bounding box center [572, 217] width 552 height 32
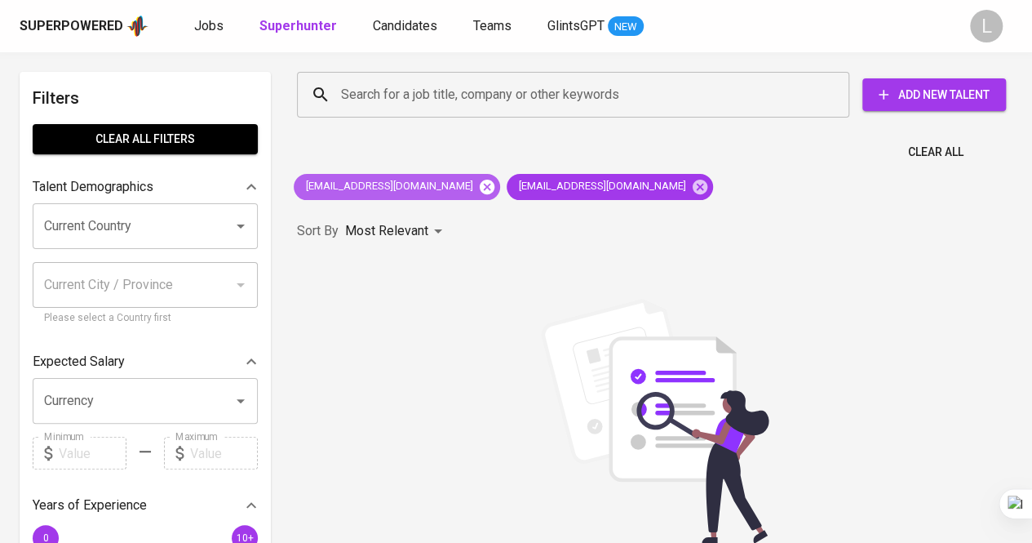
click at [480, 187] on icon at bounding box center [487, 186] width 15 height 15
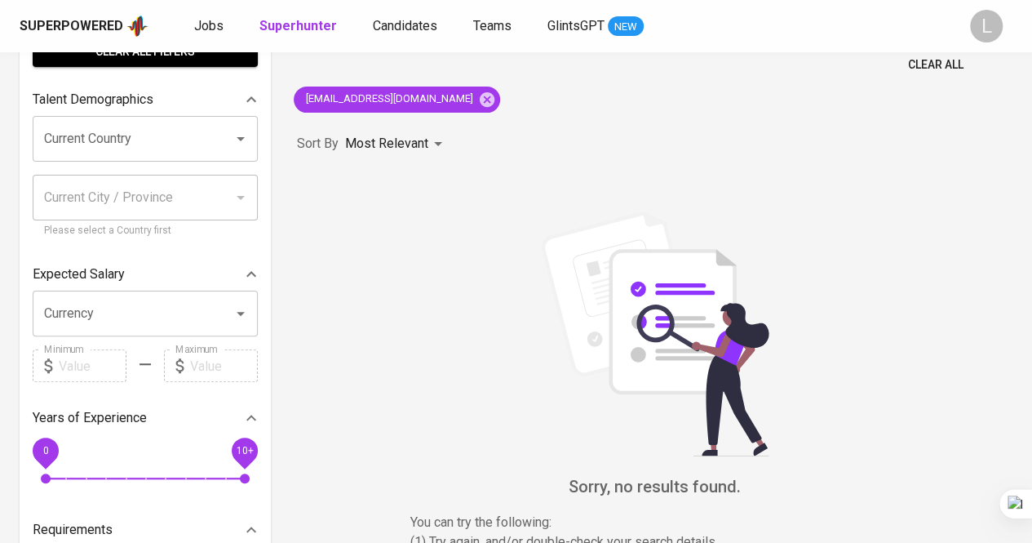
scroll to position [99, 0]
